Goal: Task Accomplishment & Management: Manage account settings

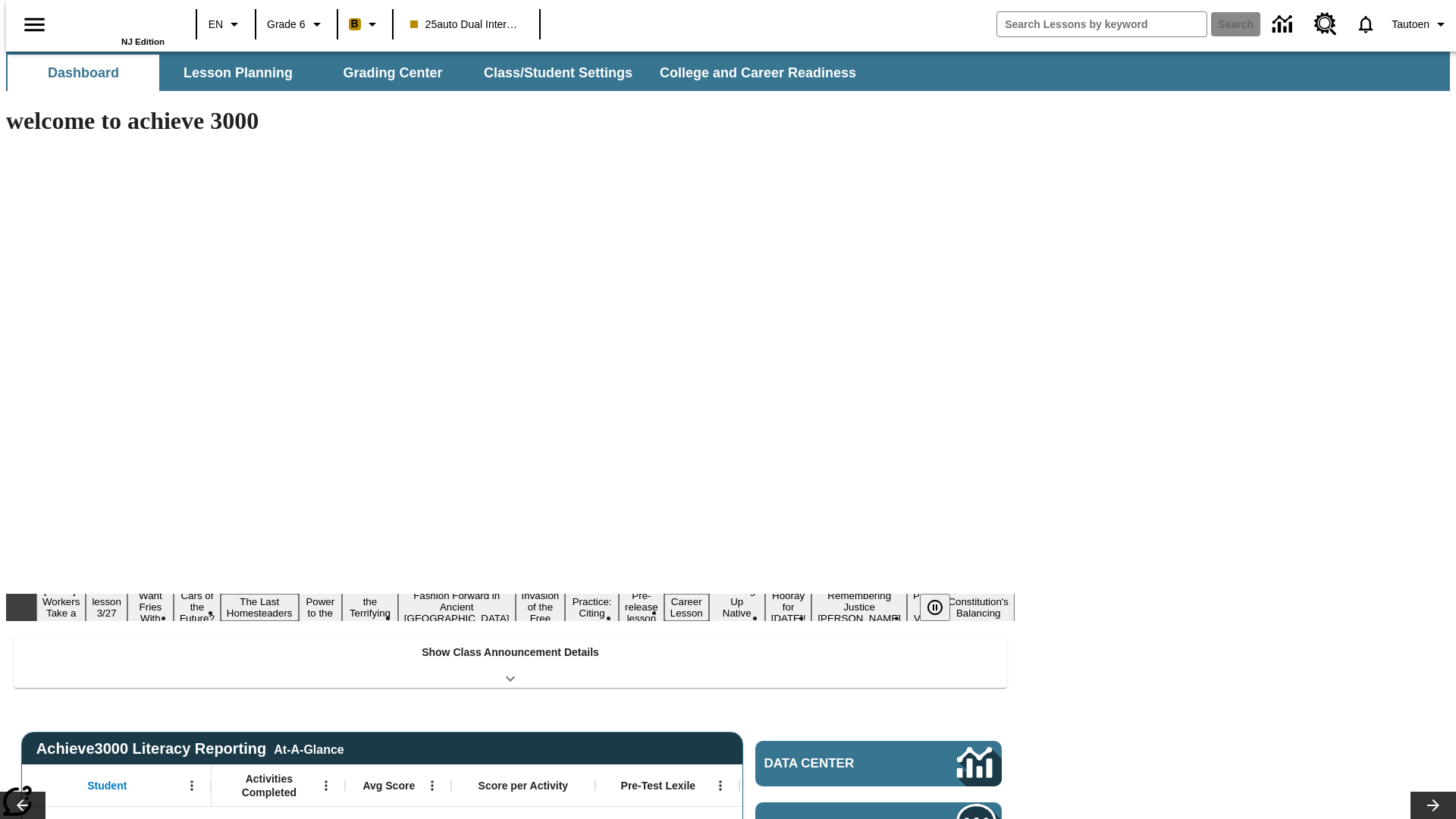
type input "-1"
click at [551, 73] on button "Class/Student Settings" at bounding box center [559, 72] width 175 height 37
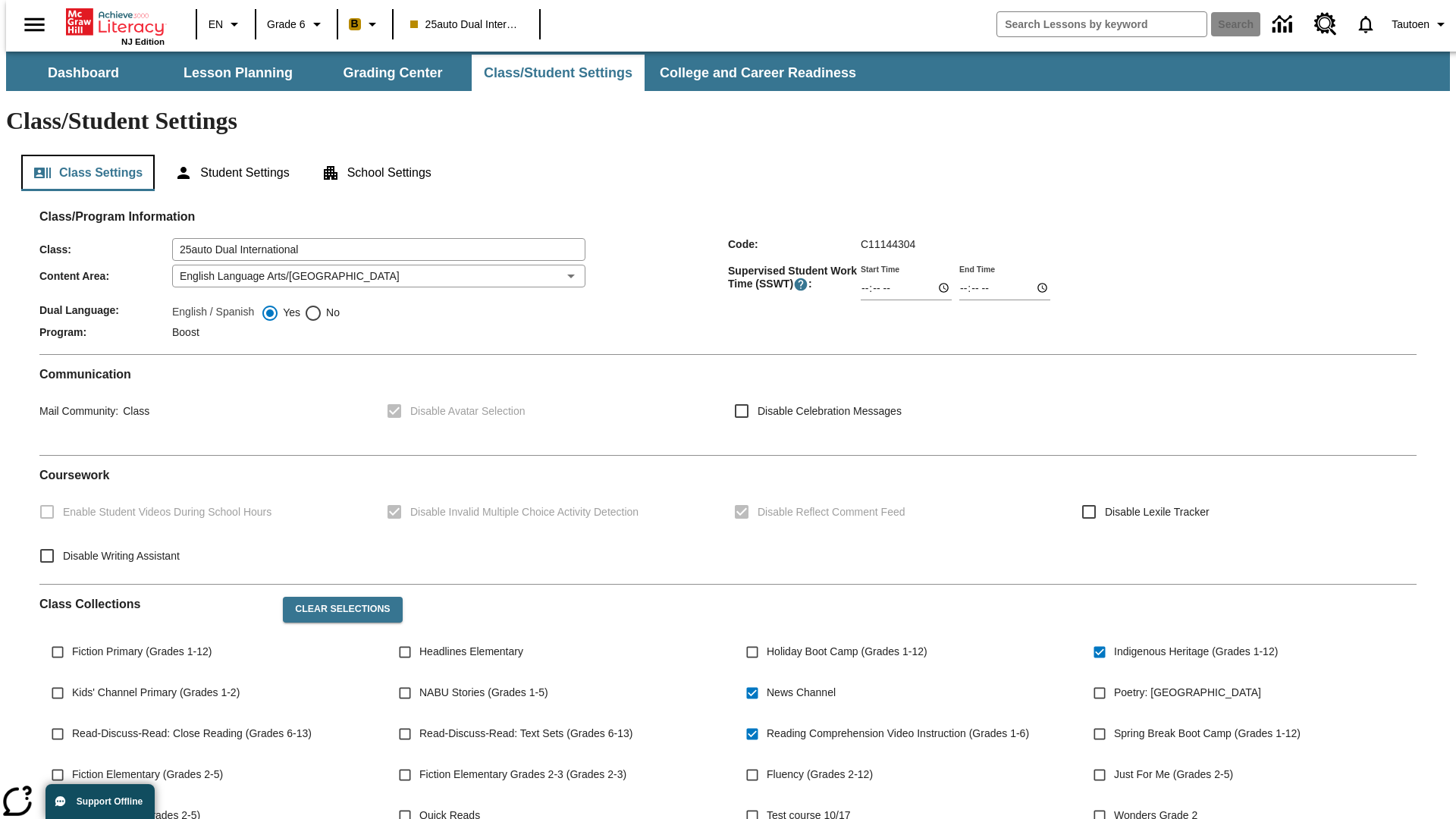
click at [82, 155] on button "Class Settings" at bounding box center [88, 173] width 133 height 37
click at [322, 305] on span "No" at bounding box center [331, 313] width 18 height 16
click at [322, 304] on input "No" at bounding box center [313, 313] width 18 height 18
radio input "true"
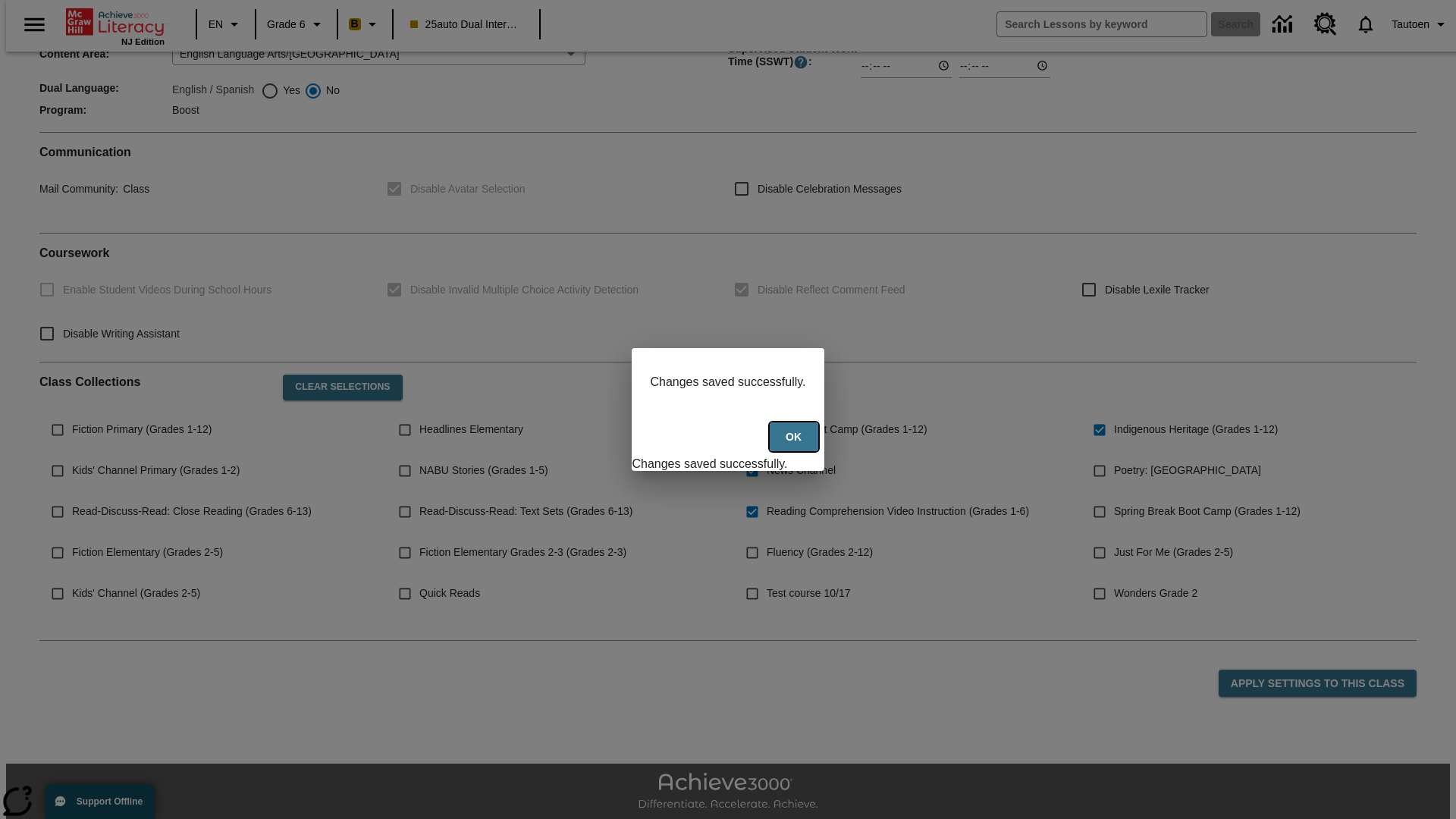
click at [796, 445] on button "Ok" at bounding box center [794, 437] width 48 height 30
